Goal: Information Seeking & Learning: Find specific fact

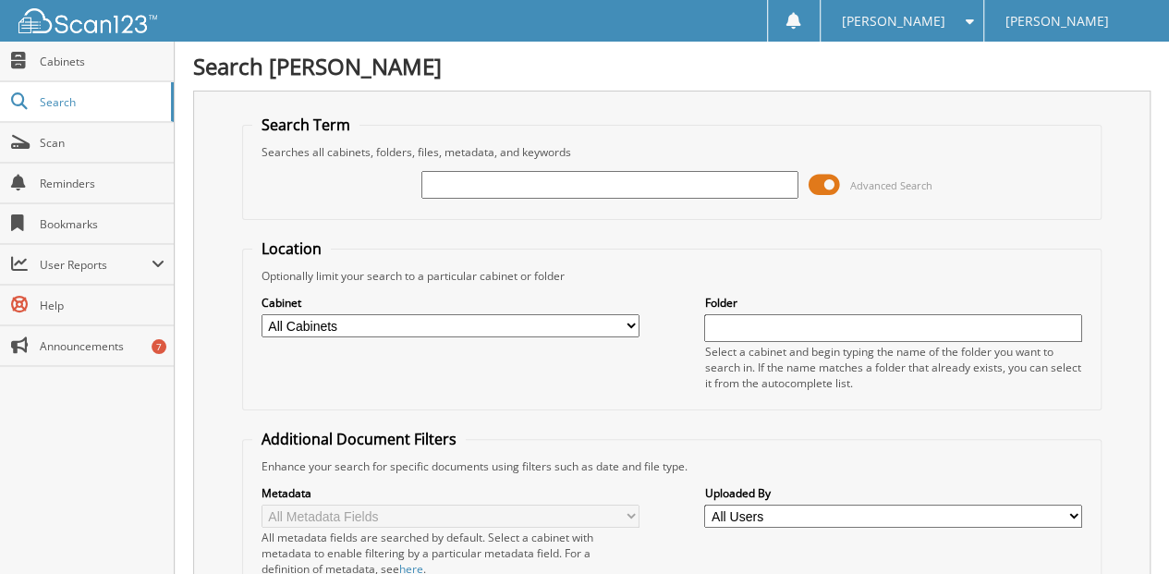
click at [447, 184] on input "text" at bounding box center [610, 185] width 378 height 28
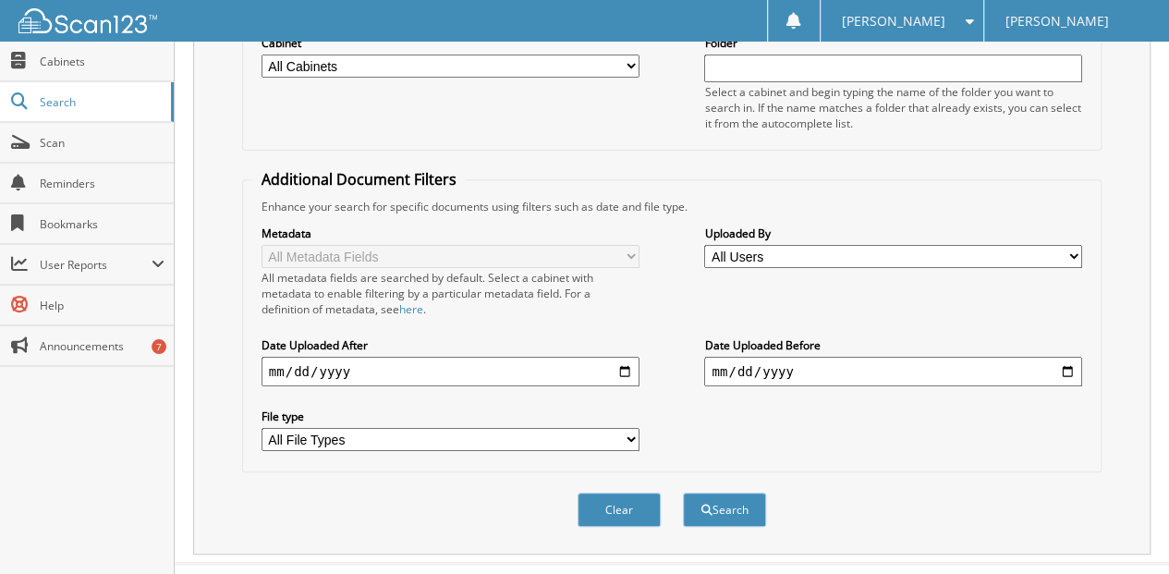
scroll to position [276, 0]
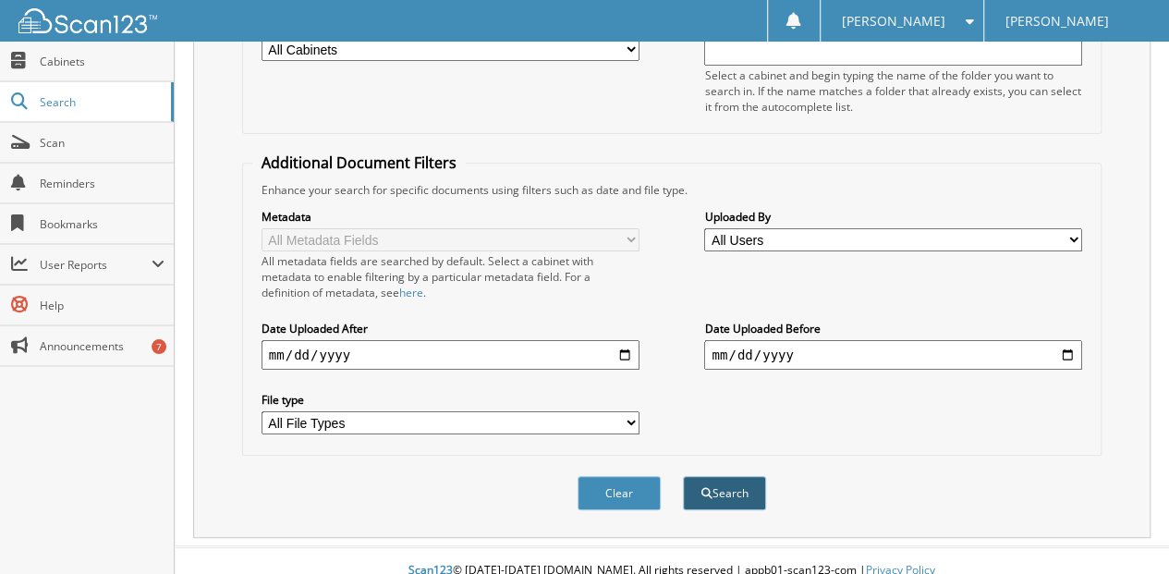
type input "[PERSON_NAME]"
click at [728, 476] on button "Search" at bounding box center [724, 493] width 83 height 34
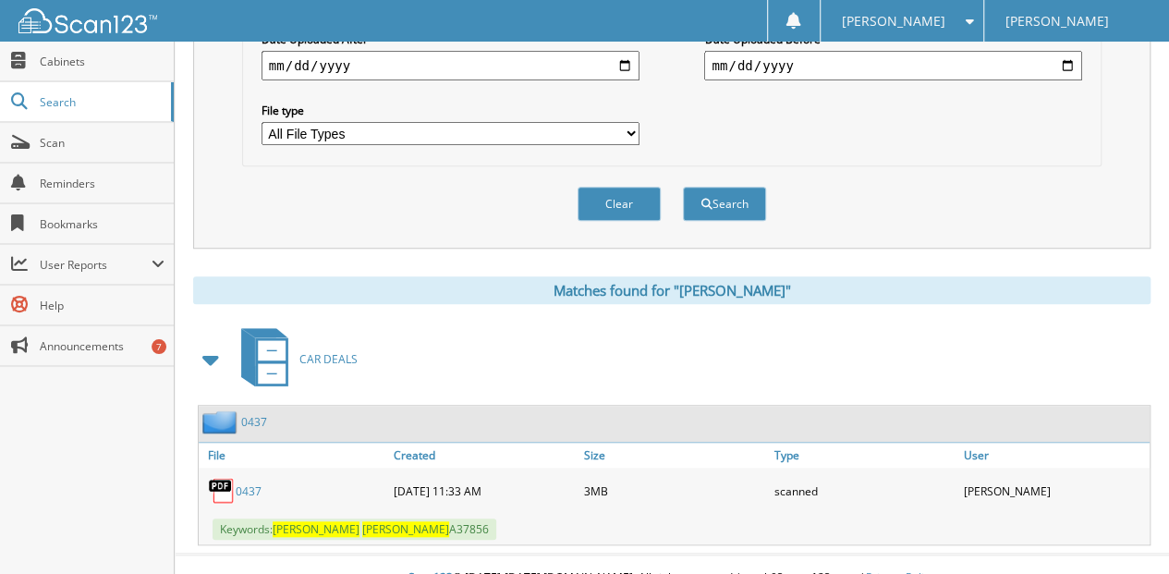
scroll to position [569, 0]
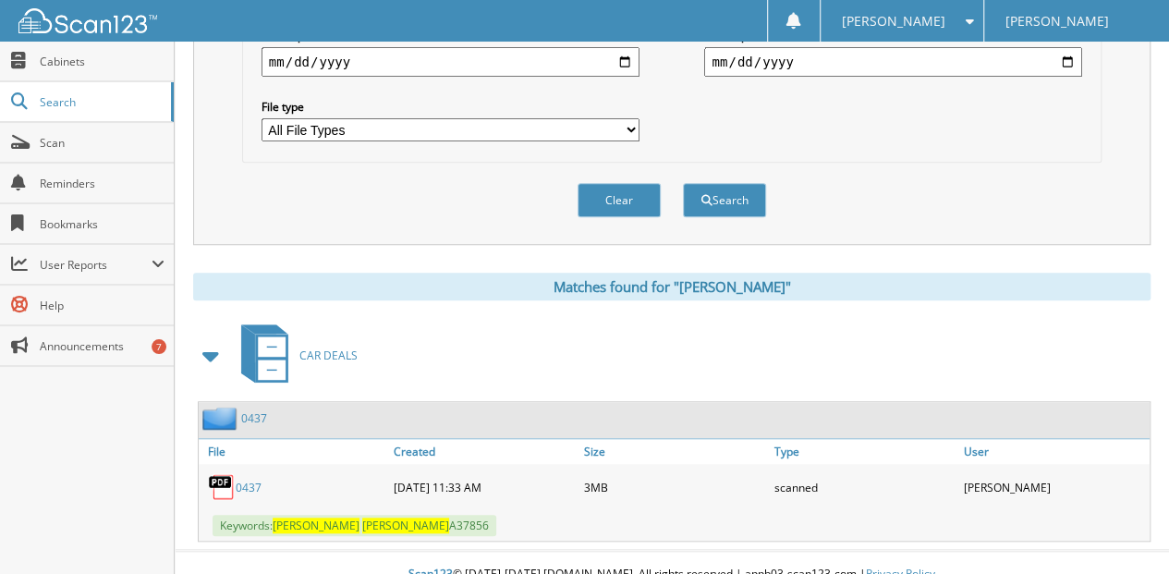
click at [254, 479] on link "0437" at bounding box center [249, 487] width 26 height 16
click at [626, 184] on button "Clear" at bounding box center [618, 200] width 83 height 34
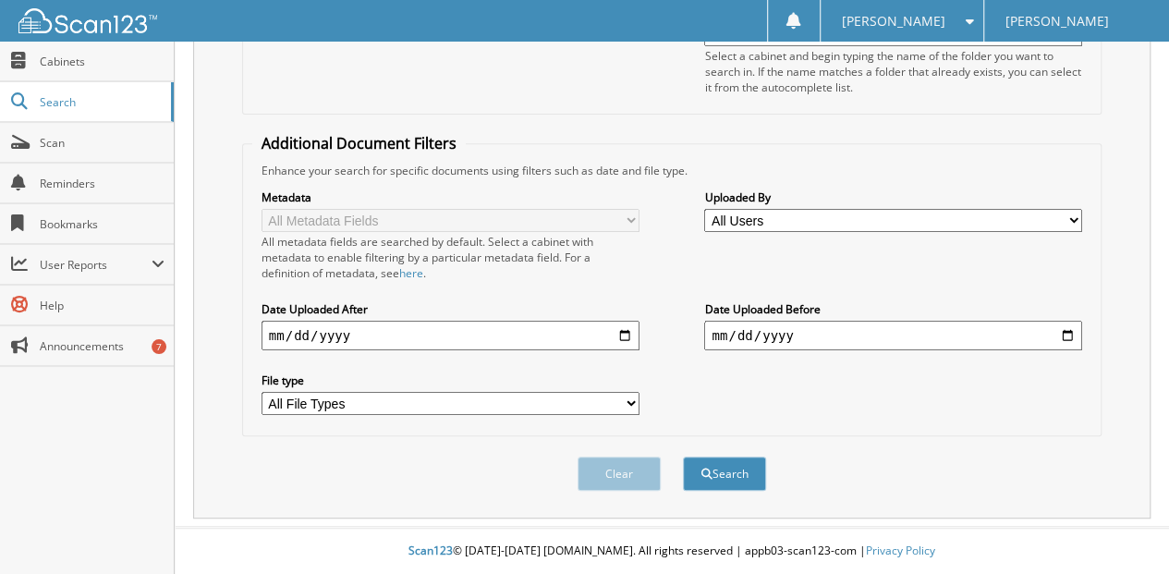
scroll to position [276, 0]
